Goal: Transaction & Acquisition: Book appointment/travel/reservation

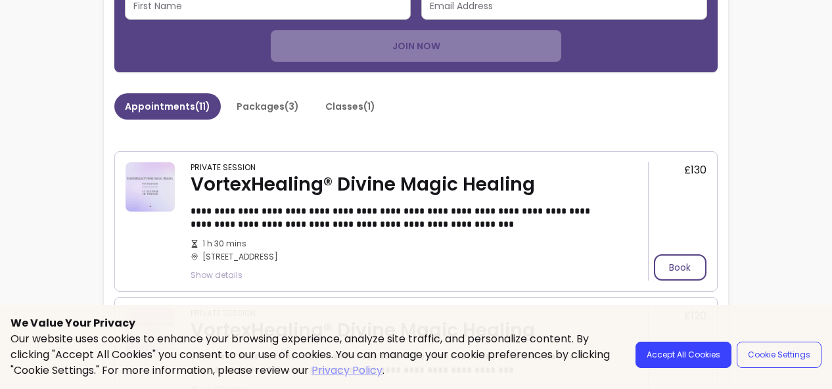
scroll to position [39, 0]
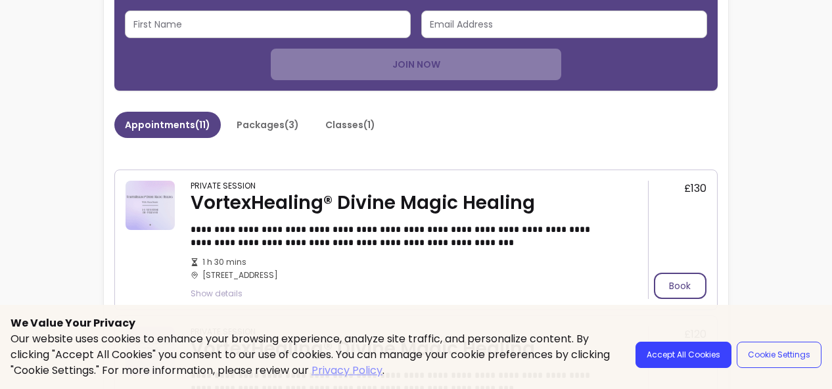
scroll to position [546, 0]
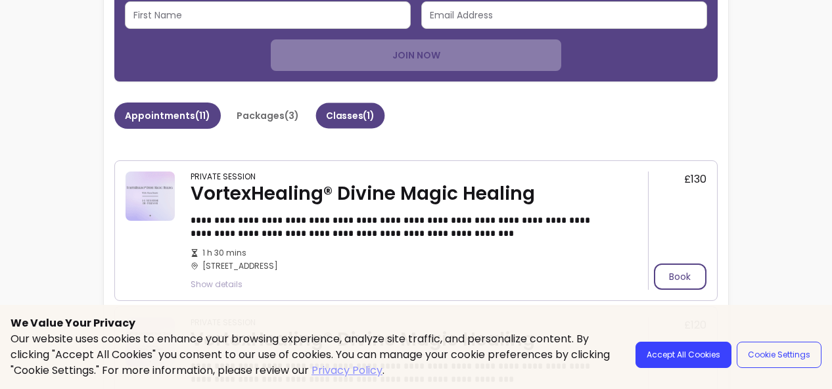
click at [355, 103] on button "Classes ( 1 )" at bounding box center [350, 116] width 69 height 26
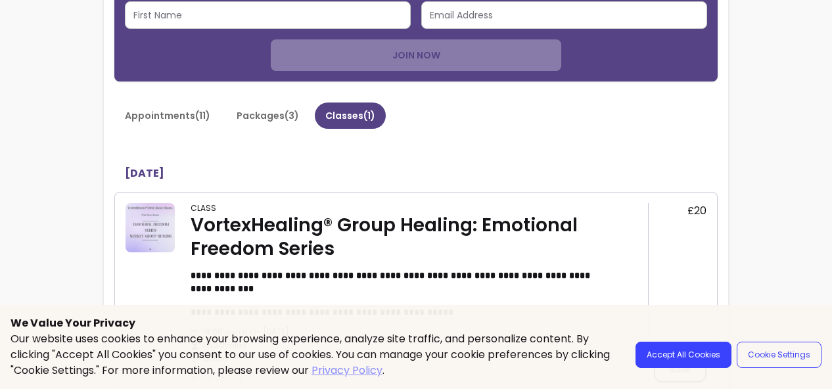
click at [516, 228] on div "VortexHealing® Group Healing: Emotional Freedom Series" at bounding box center [400, 236] width 420 height 47
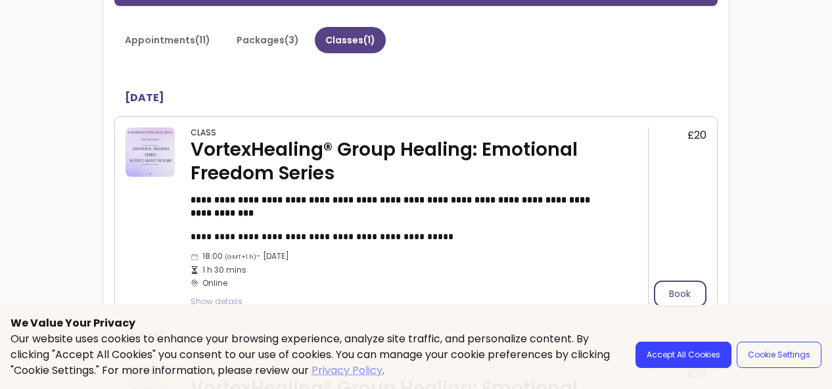
scroll to position [674, 0]
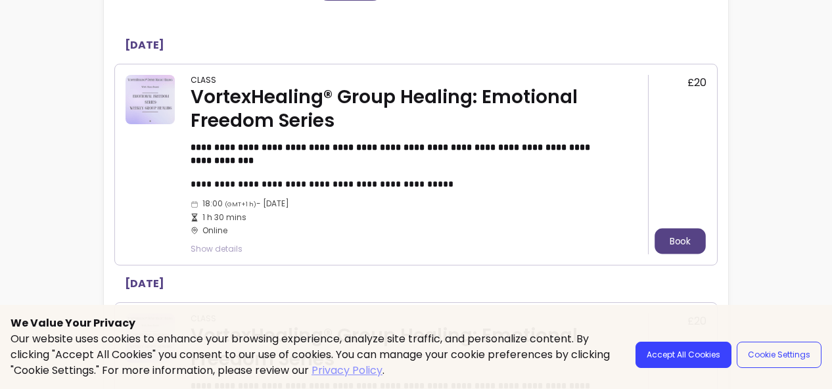
click at [678, 231] on button "Book" at bounding box center [679, 242] width 51 height 26
